Goal: Transaction & Acquisition: Purchase product/service

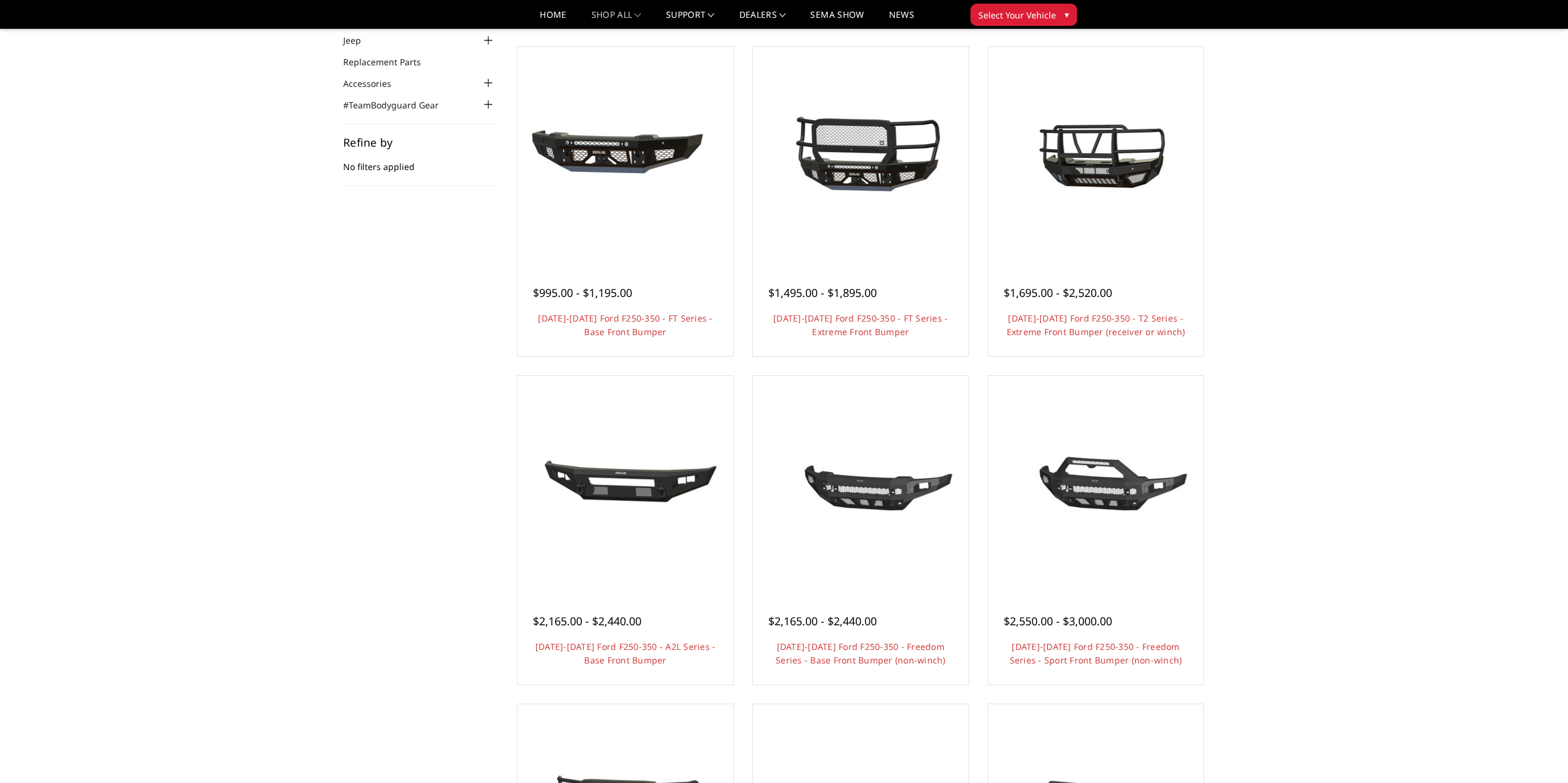
scroll to position [62, 0]
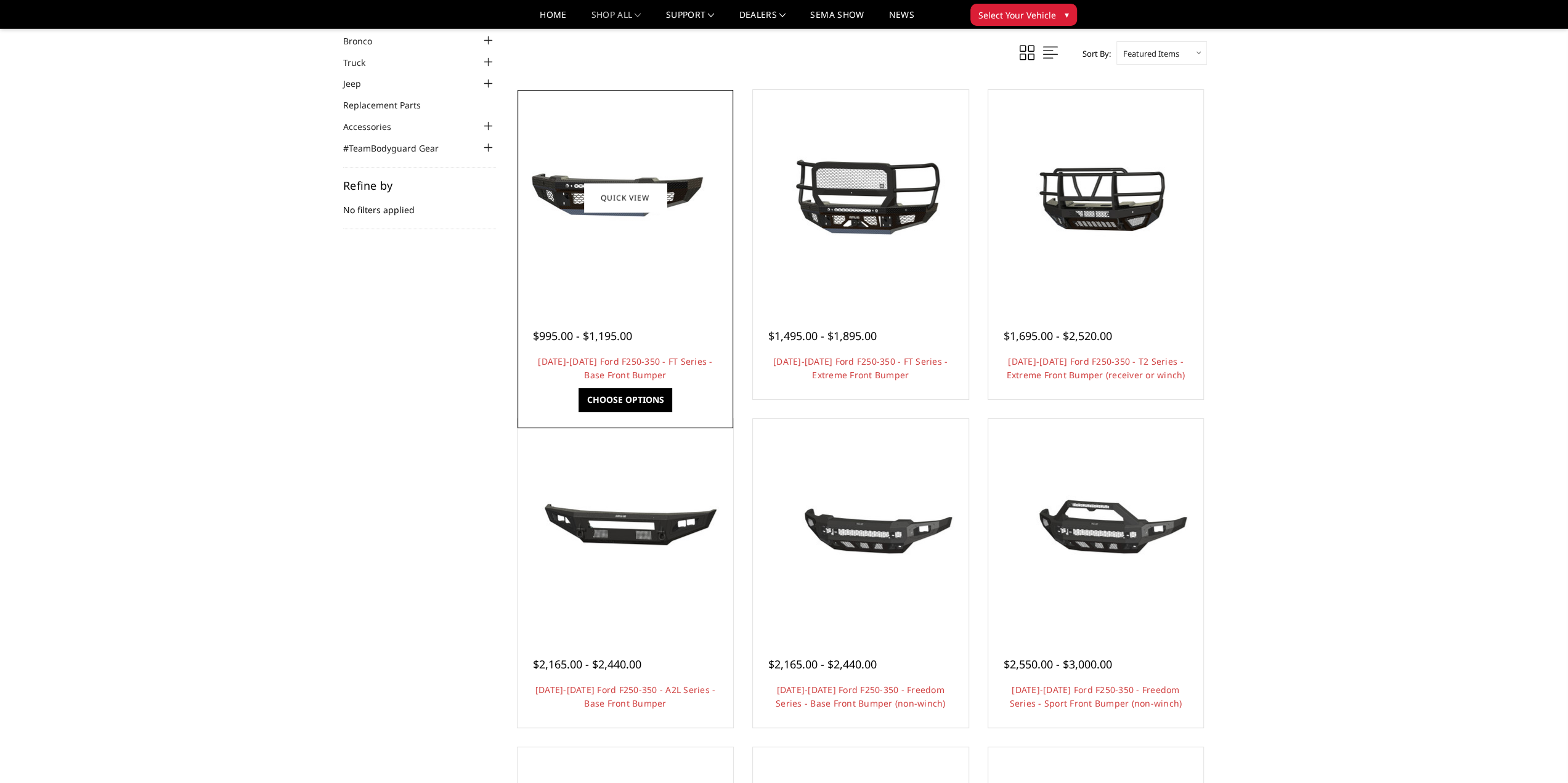
click at [540, 188] on img at bounding box center [625, 198] width 197 height 93
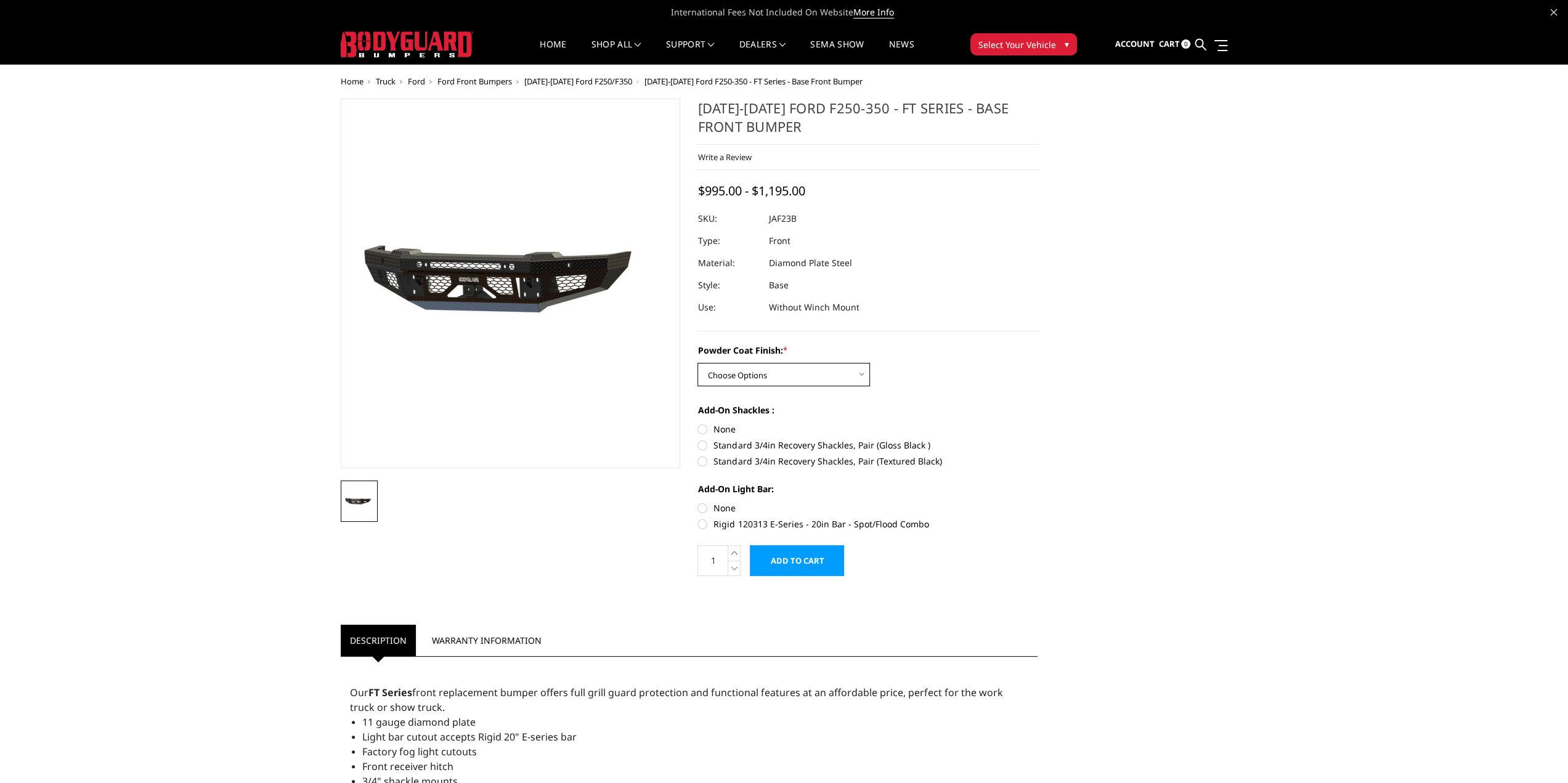
click at [829, 382] on select "Choose Options Bare Metal Gloss Black Powder Coat Textured Black Powder Coat" at bounding box center [783, 374] width 173 height 24
select select "3380"
click at [697, 363] on select "Choose Options Bare Metal Gloss Black Powder Coat Textured Black Powder Coat" at bounding box center [783, 374] width 173 height 24
click at [849, 460] on label "Standard 3/4in Recovery Shackles, Pair (Textured Black)" at bounding box center [867, 461] width 340 height 13
click at [1037, 439] on input "Standard 3/4in Recovery Shackles, Pair (Textured Black)" at bounding box center [1037, 439] width 1 height 1
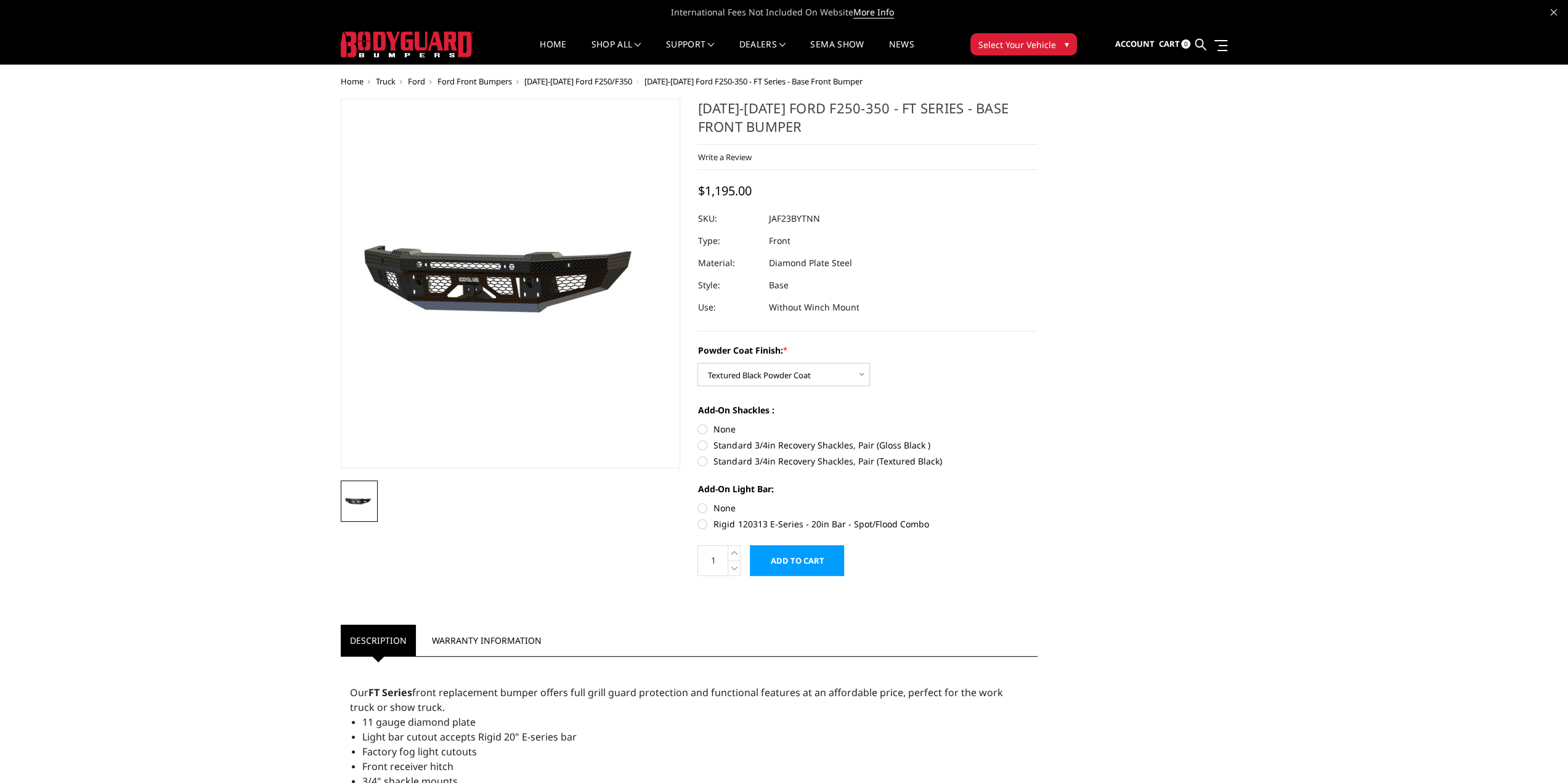
radio input "true"
click at [774, 524] on label "Rigid 120313 E-Series - 20in Bar - Spot/Flood Combo" at bounding box center [867, 523] width 340 height 13
click at [1037, 502] on input "Rigid 120313 E-Series - 20in Bar - Spot/Flood Combo" at bounding box center [1037, 502] width 1 height 1
radio input "true"
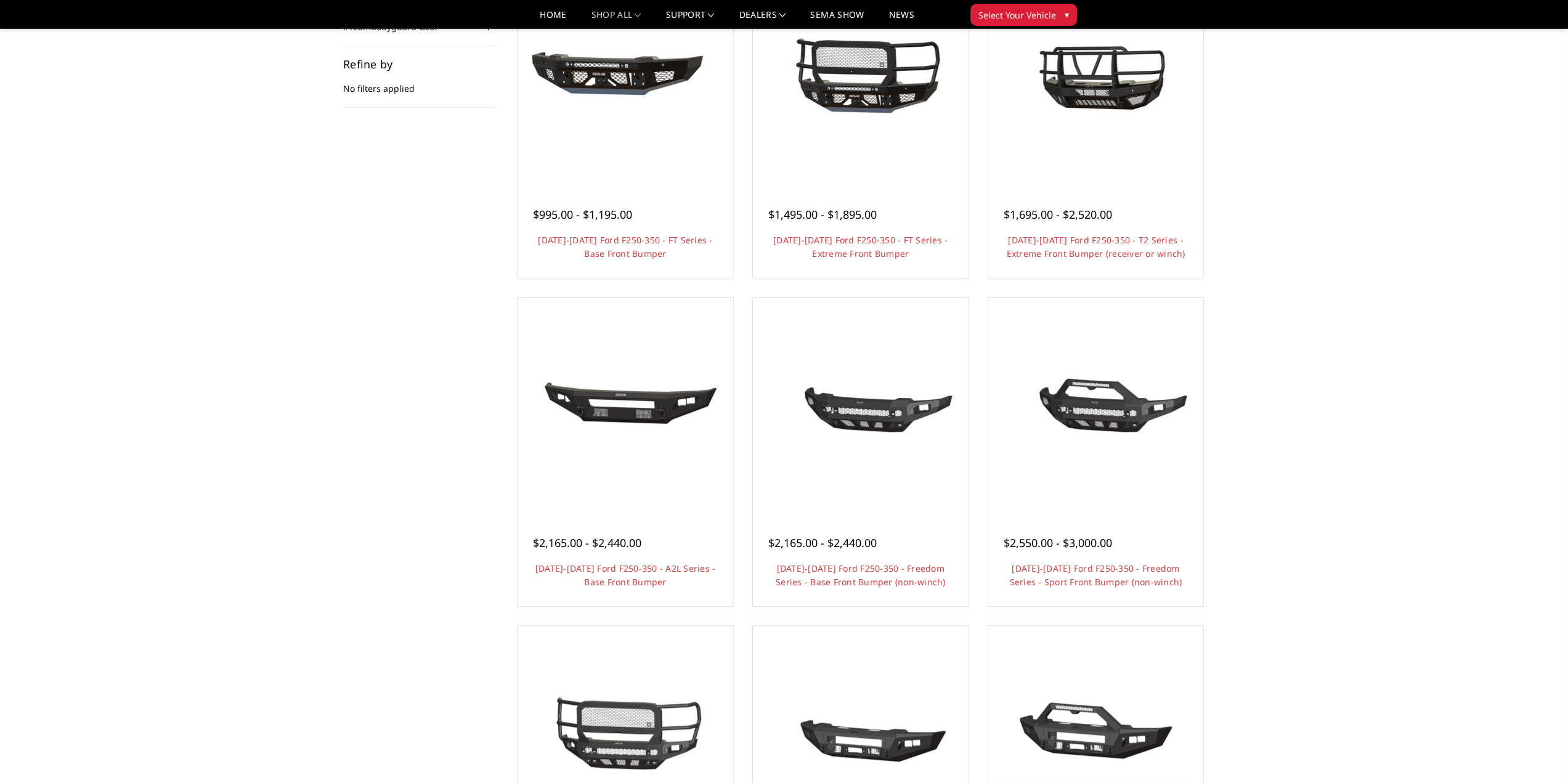
scroll to position [185, 0]
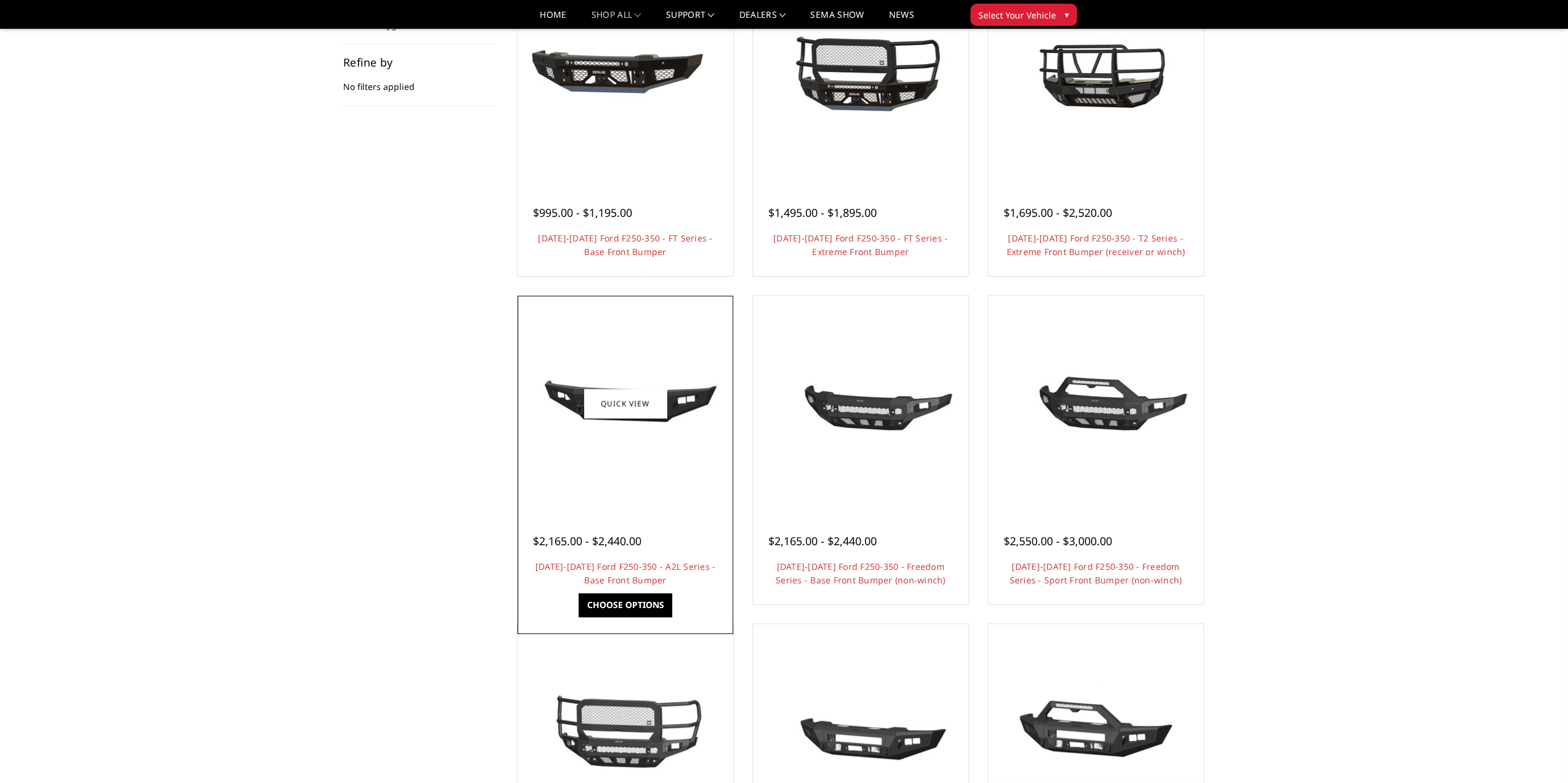
click at [650, 460] on div at bounding box center [625, 404] width 210 height 210
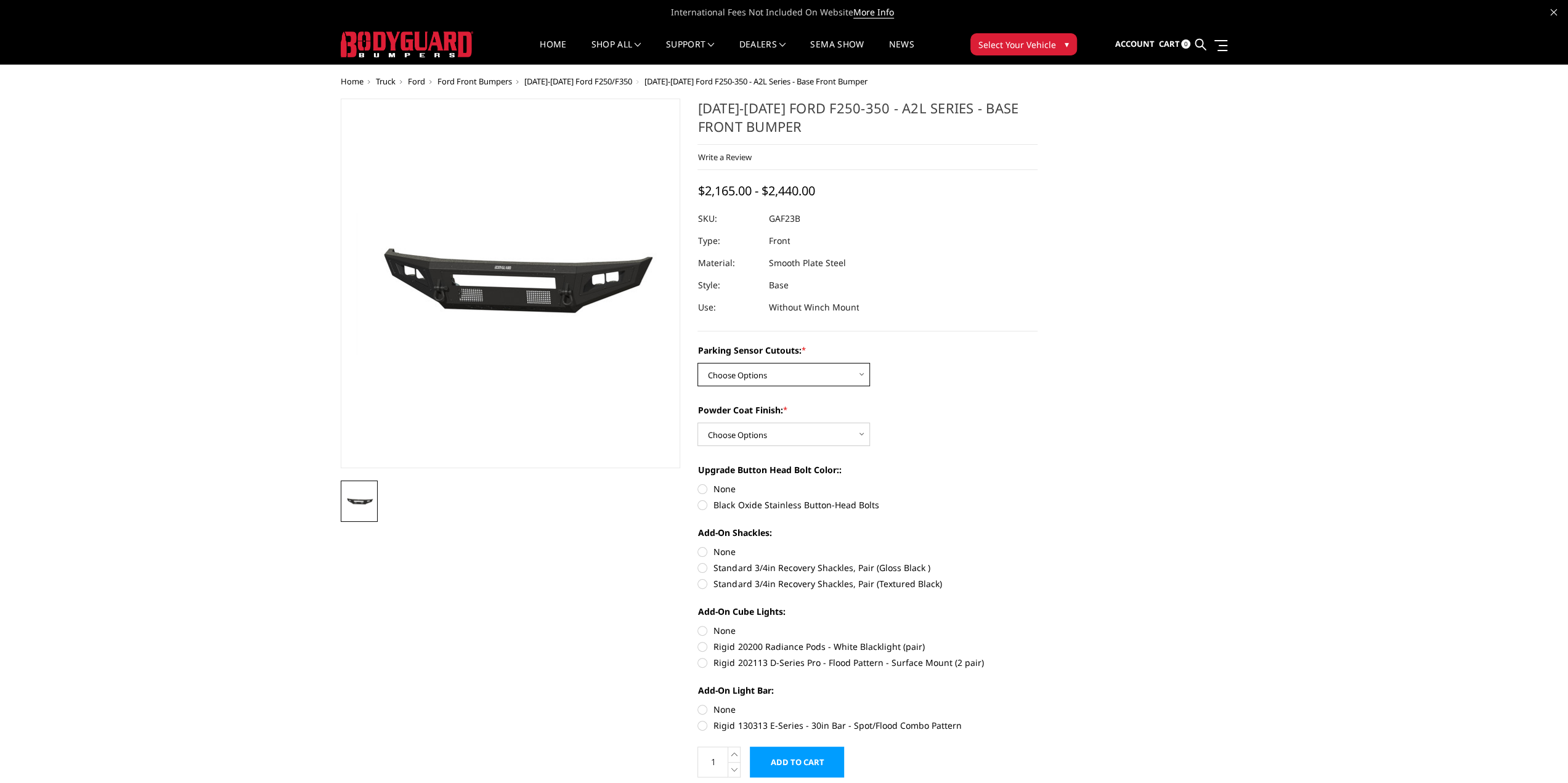
click at [787, 371] on select "Choose Options No - Without Parking Sensor Cutouts Yes - With Parking Sensor Cu…" at bounding box center [783, 374] width 173 height 24
select select "3471"
click at [697, 363] on select "Choose Options No - Without Parking Sensor Cutouts Yes - With Parking Sensor Cu…" at bounding box center [783, 374] width 173 height 24
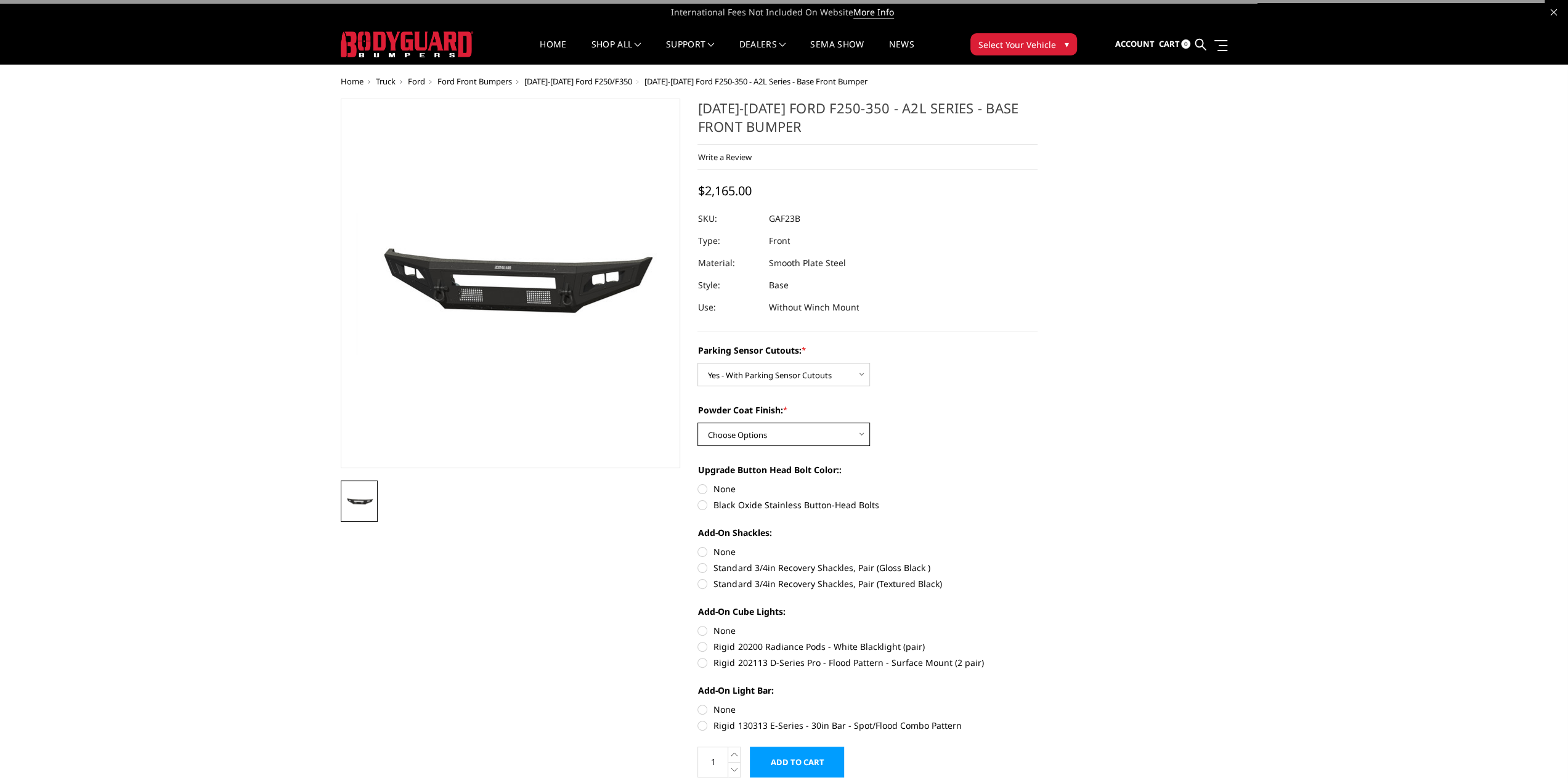
click at [794, 433] on select "Choose Options Bare Metal Textured Black Powder Coat" at bounding box center [783, 434] width 173 height 24
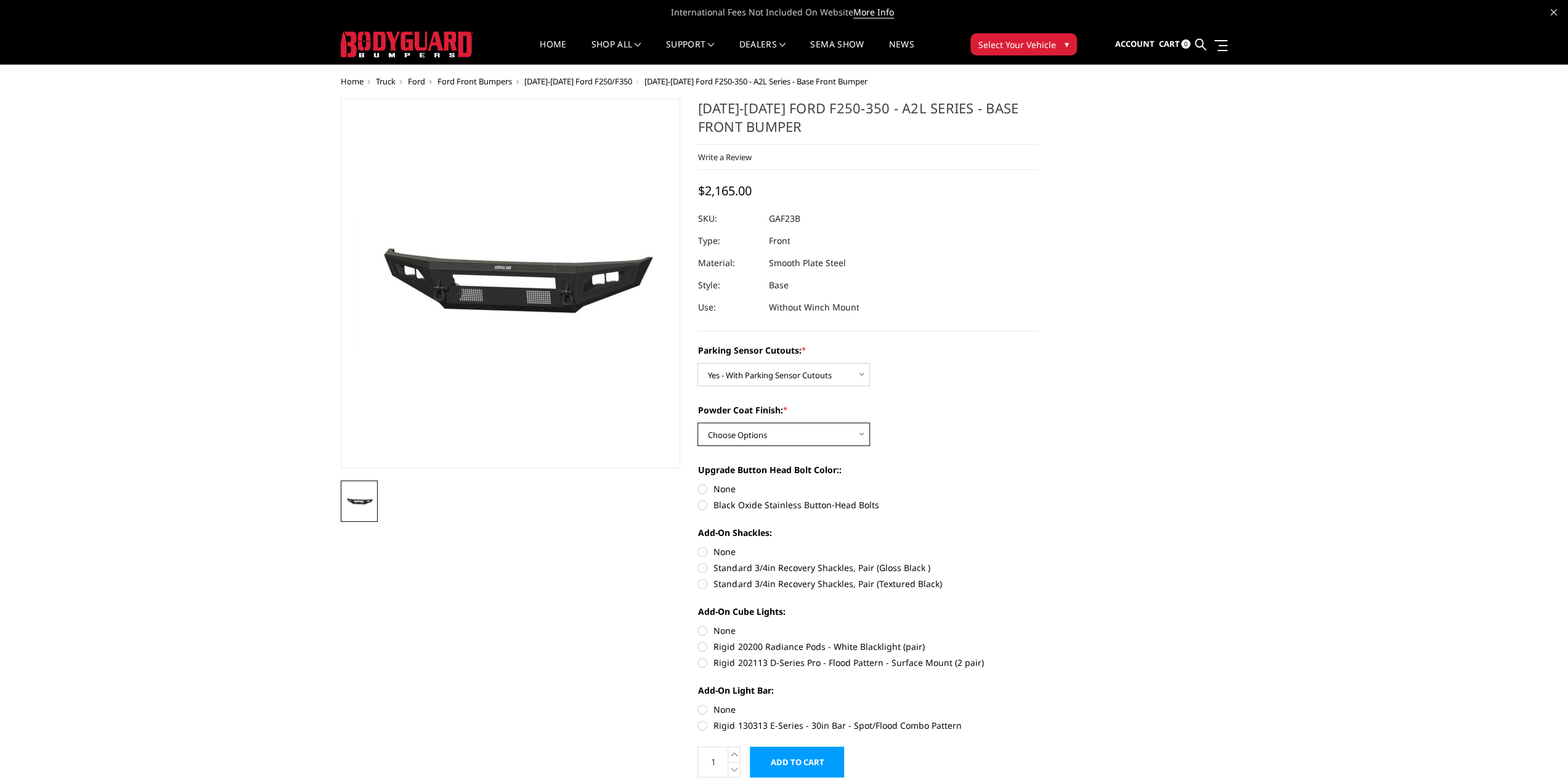
select select "3473"
click at [697, 422] on select "Choose Options Bare Metal Textured Black Powder Coat" at bounding box center [783, 434] width 173 height 24
click at [701, 500] on label "Black Oxide Stainless Button-Head Bolts" at bounding box center [867, 504] width 340 height 13
click at [1037, 483] on input "Black Oxide Stainless Button-Head Bolts" at bounding box center [1037, 482] width 1 height 1
radio input "true"
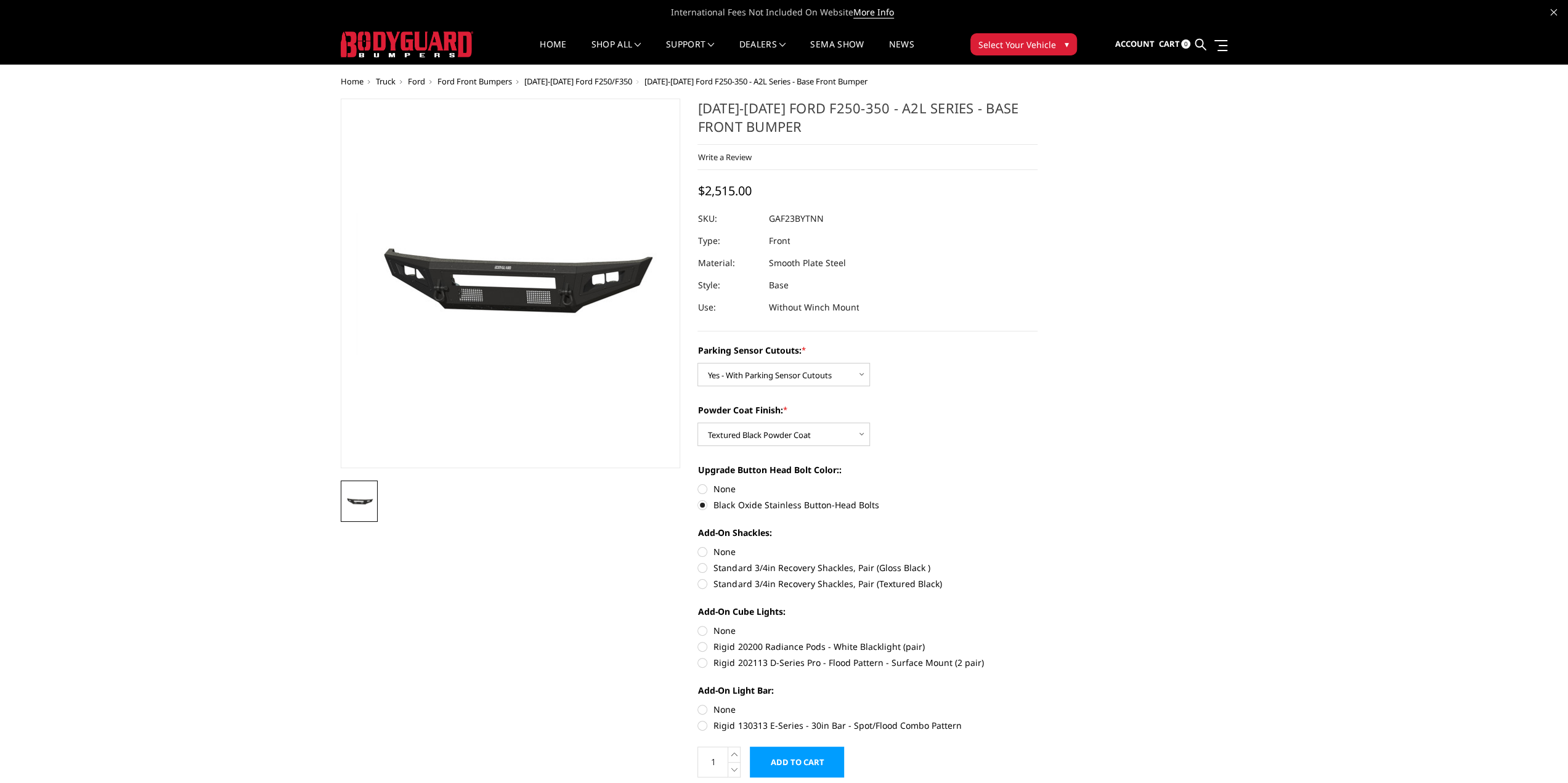
click at [703, 584] on label "Standard 3/4in Recovery Shackles, Pair (Textured Black)" at bounding box center [867, 583] width 340 height 13
click at [1037, 561] on input "Standard 3/4in Recovery Shackles, Pair (Textured Black)" at bounding box center [1037, 561] width 1 height 1
radio input "true"
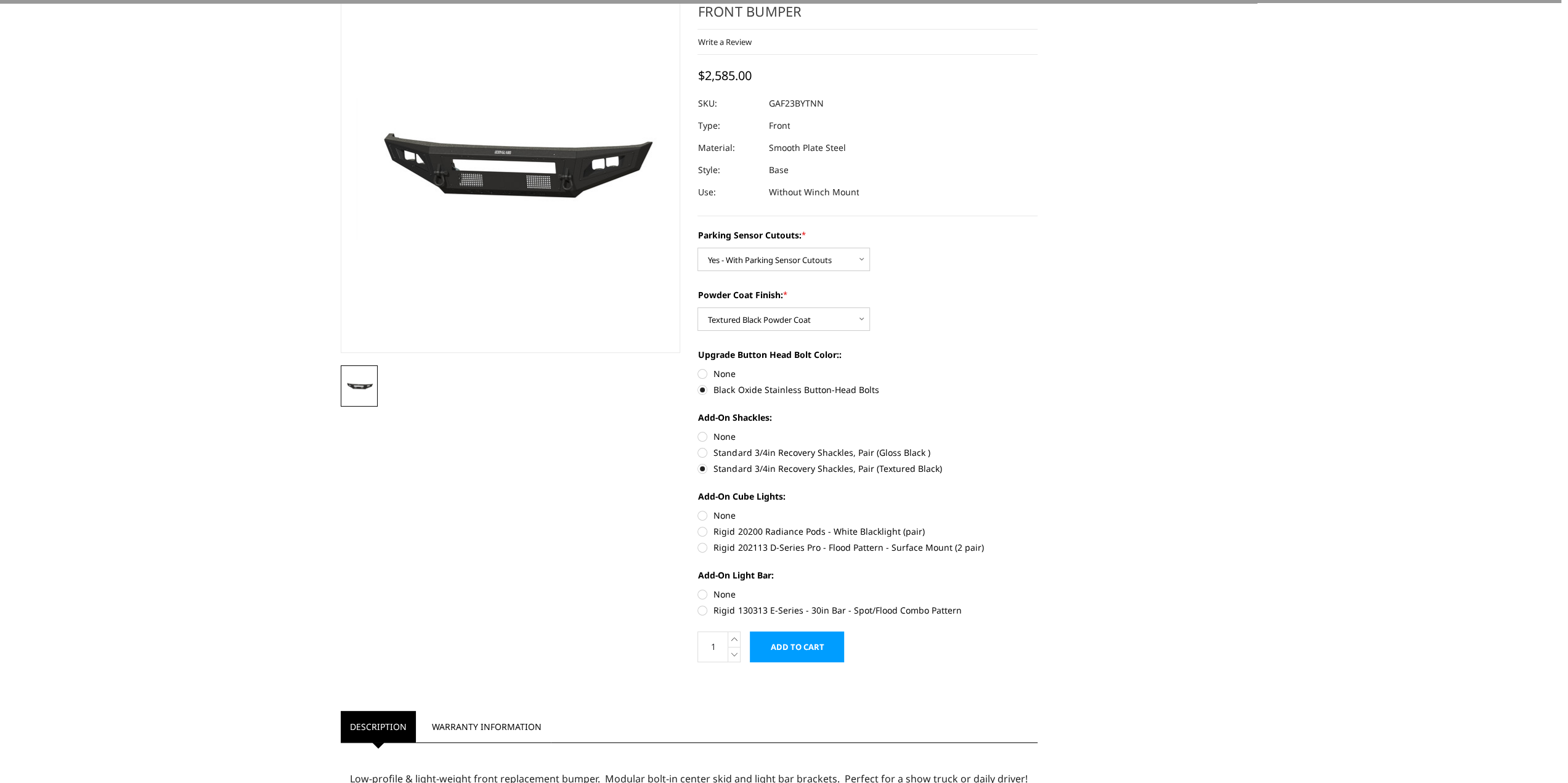
scroll to position [123, 0]
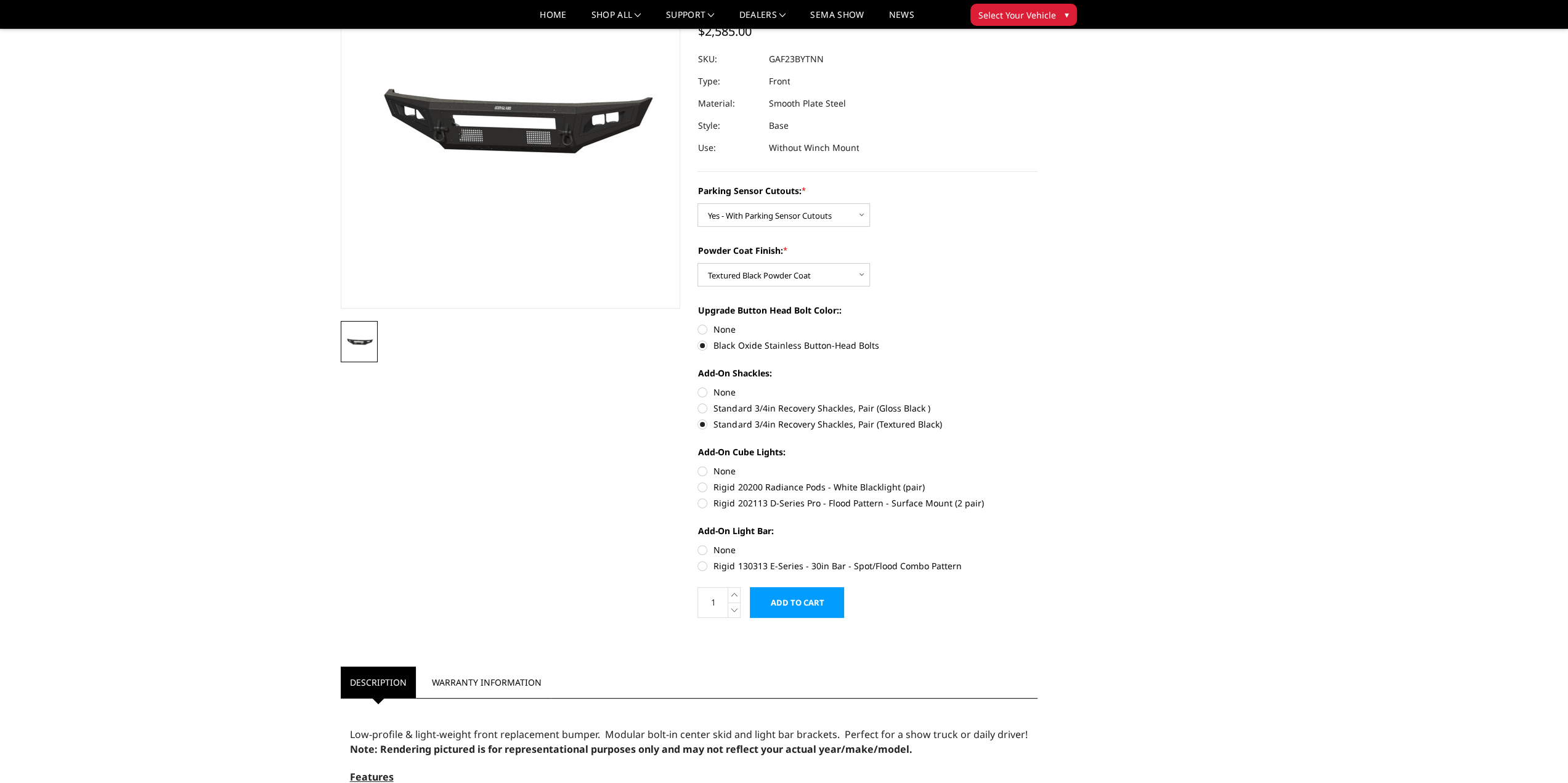
click at [706, 503] on label "Rigid 202113 D-Series Pro - Flood Pattern - Surface Mount (2 pair)" at bounding box center [867, 502] width 340 height 13
click at [1037, 481] on input "Rigid 202113 D-Series Pro - Flood Pattern - Surface Mount (2 pair)" at bounding box center [1037, 480] width 1 height 1
radio input "true"
click at [700, 558] on div "Add-On Light Bar: None Rigid 130313 E-Series - 30in Bar - Spot/Flood Combo Patt…" at bounding box center [867, 547] width 340 height 46
click at [701, 568] on label "Rigid 130313 E-Series - 30in Bar - Spot/Flood Combo Pattern" at bounding box center [867, 565] width 340 height 13
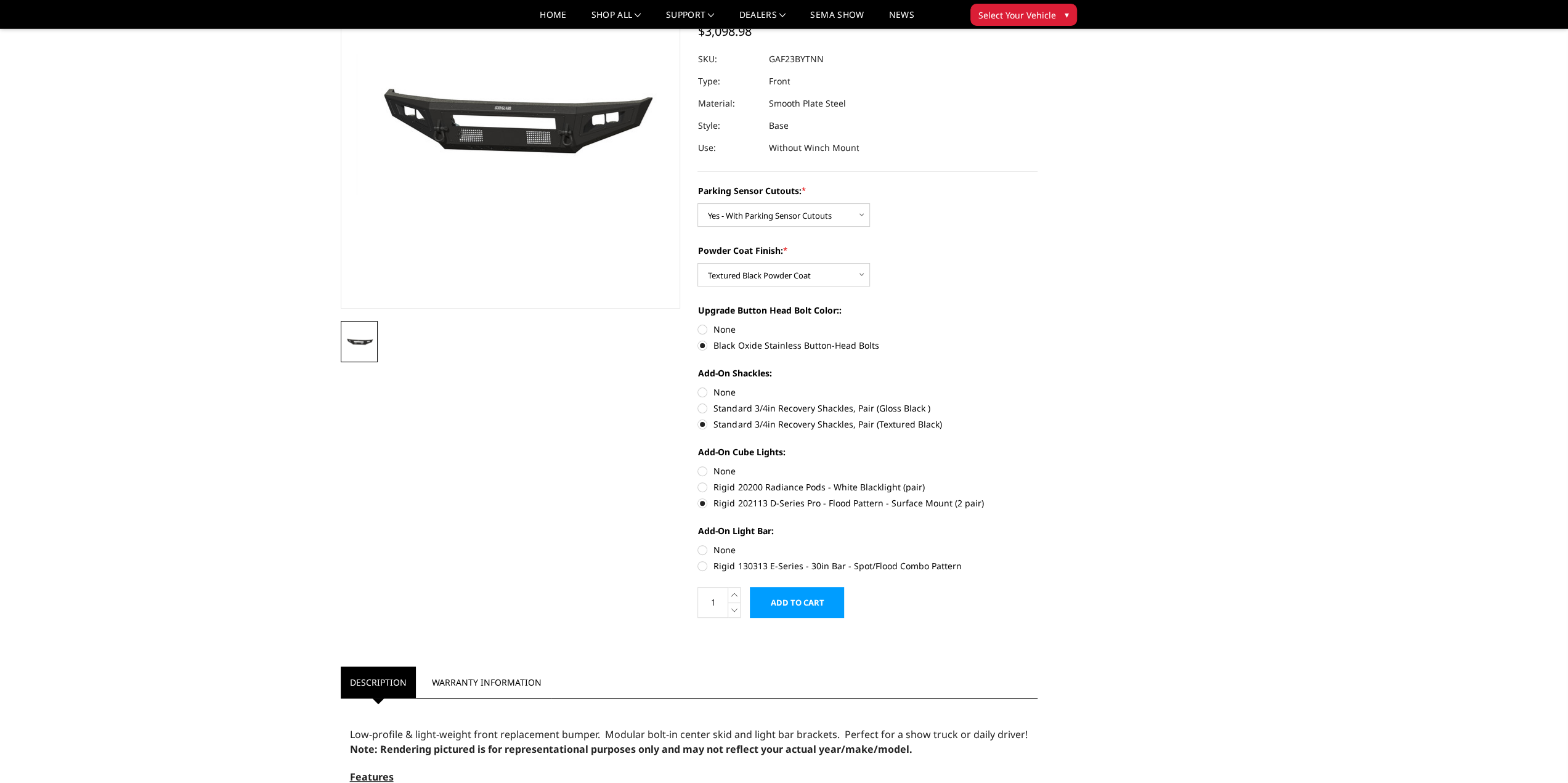
click at [1037, 544] on input "Rigid 130313 E-Series - 30in Bar - Spot/Flood Combo Pattern" at bounding box center [1037, 543] width 1 height 1
radio input "true"
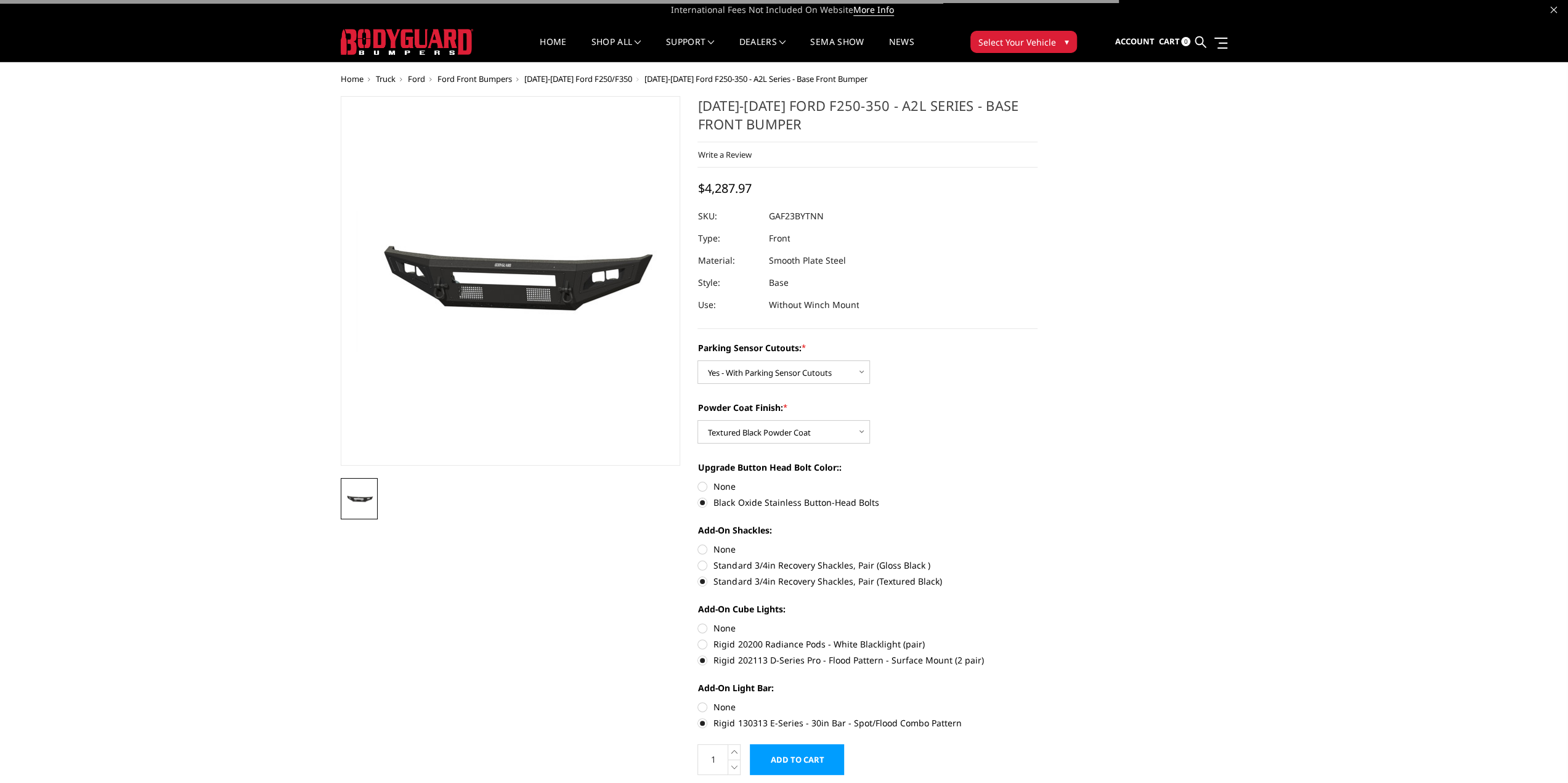
scroll to position [0, 0]
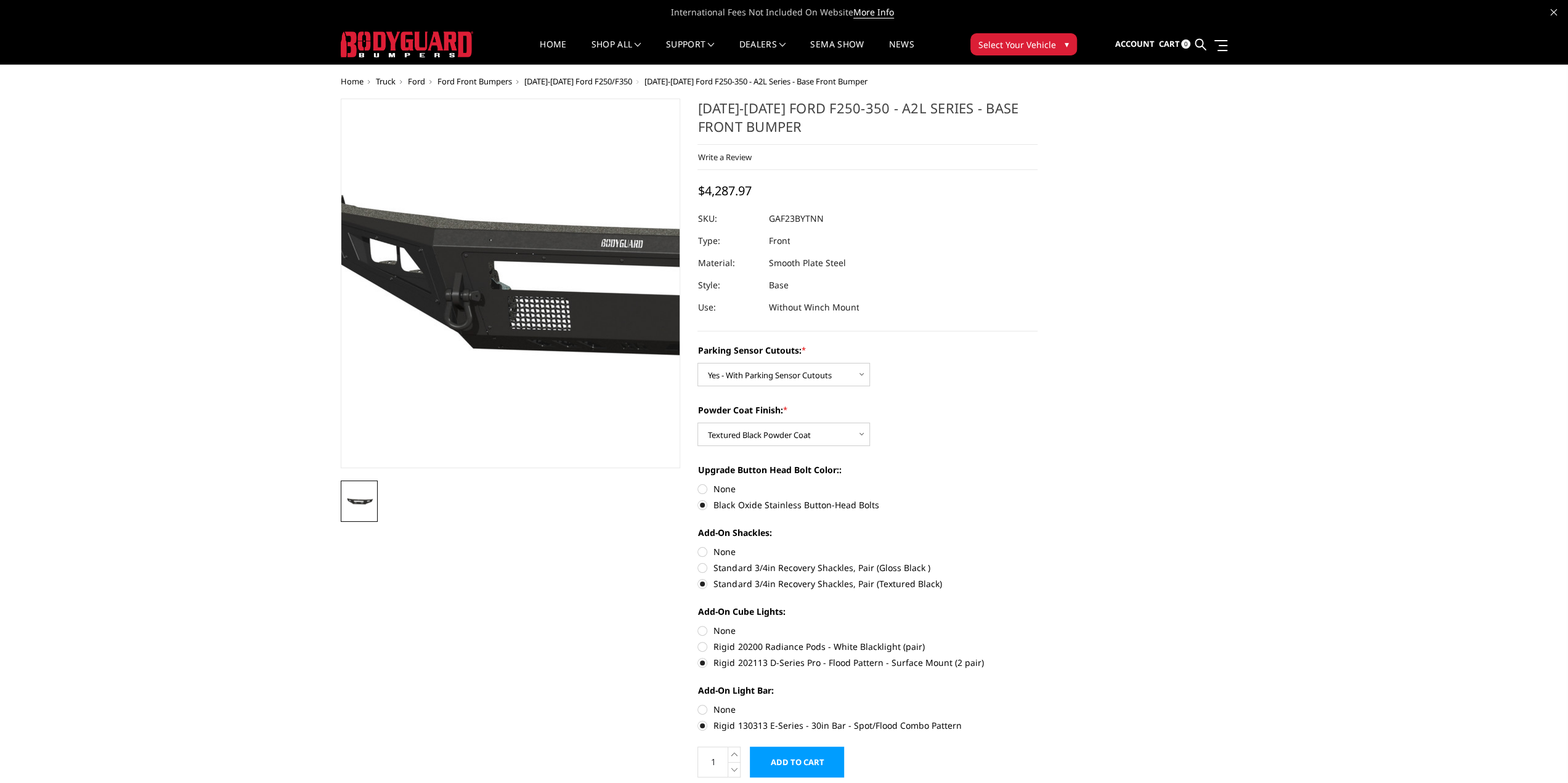
drag, startPoint x: 412, startPoint y: 325, endPoint x: 403, endPoint y: 326, distance: 9.1
